Goal: Information Seeking & Learning: Learn about a topic

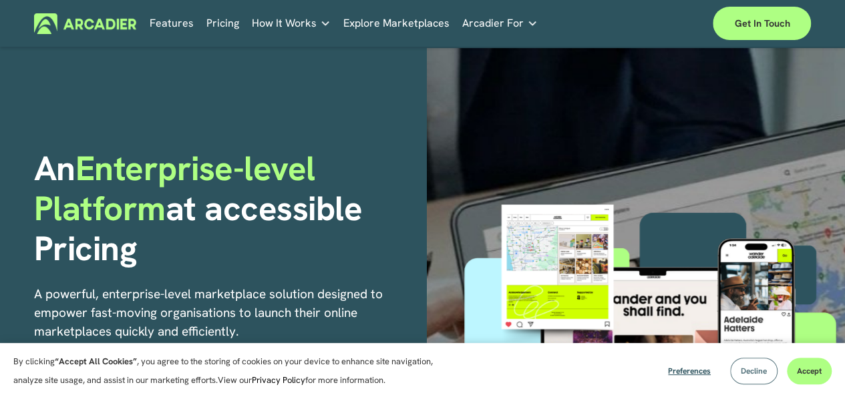
click at [744, 372] on span "Decline" at bounding box center [754, 371] width 26 height 11
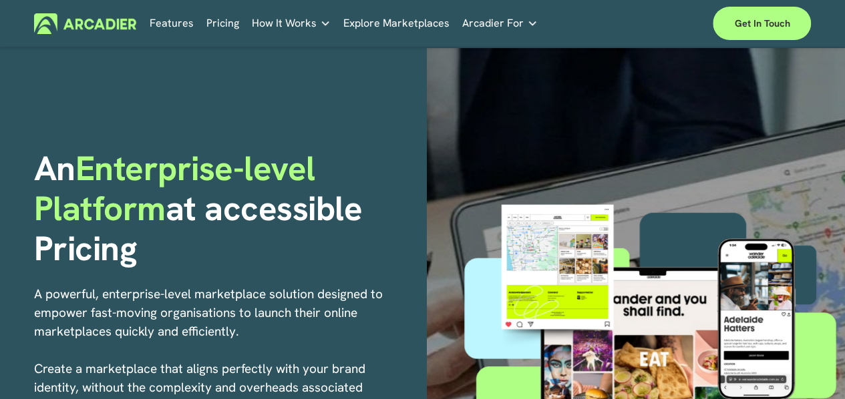
click at [224, 24] on link "Pricing" at bounding box center [222, 23] width 33 height 21
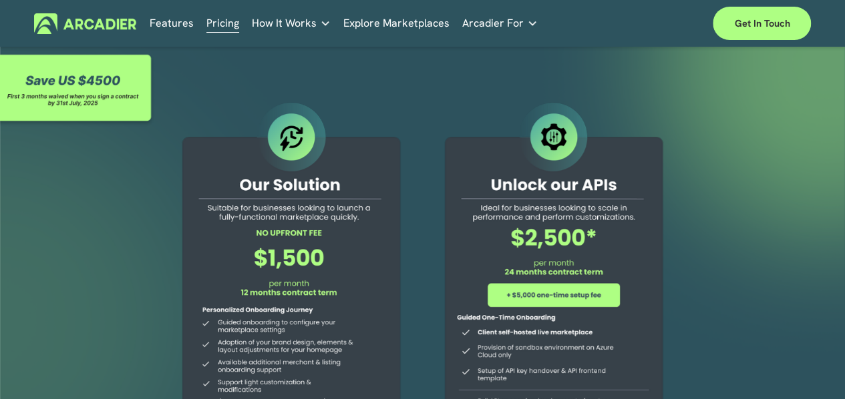
click at [179, 21] on link "Features" at bounding box center [172, 23] width 44 height 21
